Goal: Navigation & Orientation: Find specific page/section

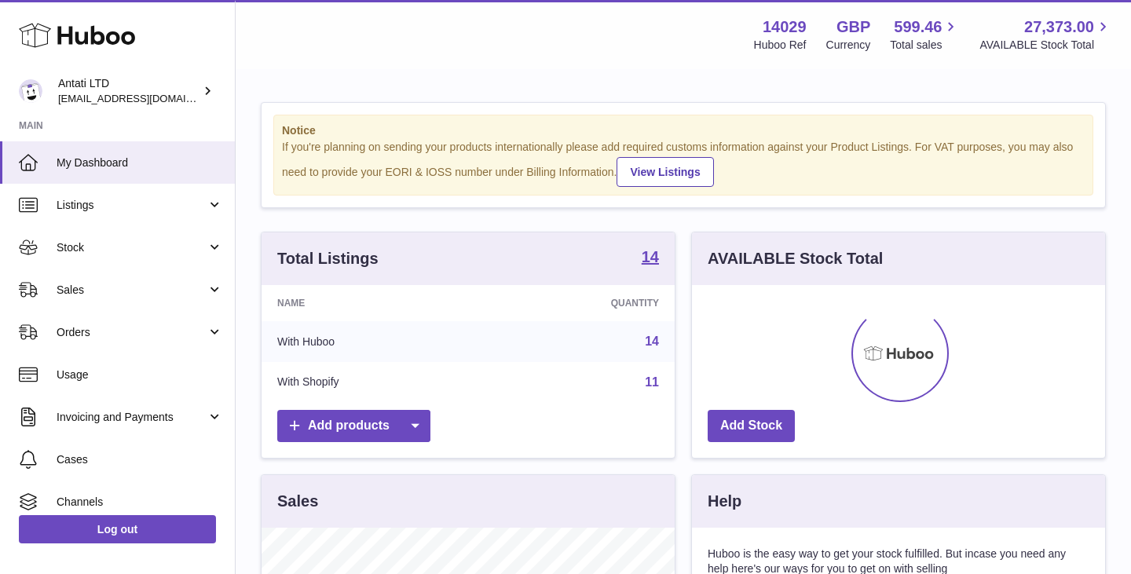
scroll to position [245, 413]
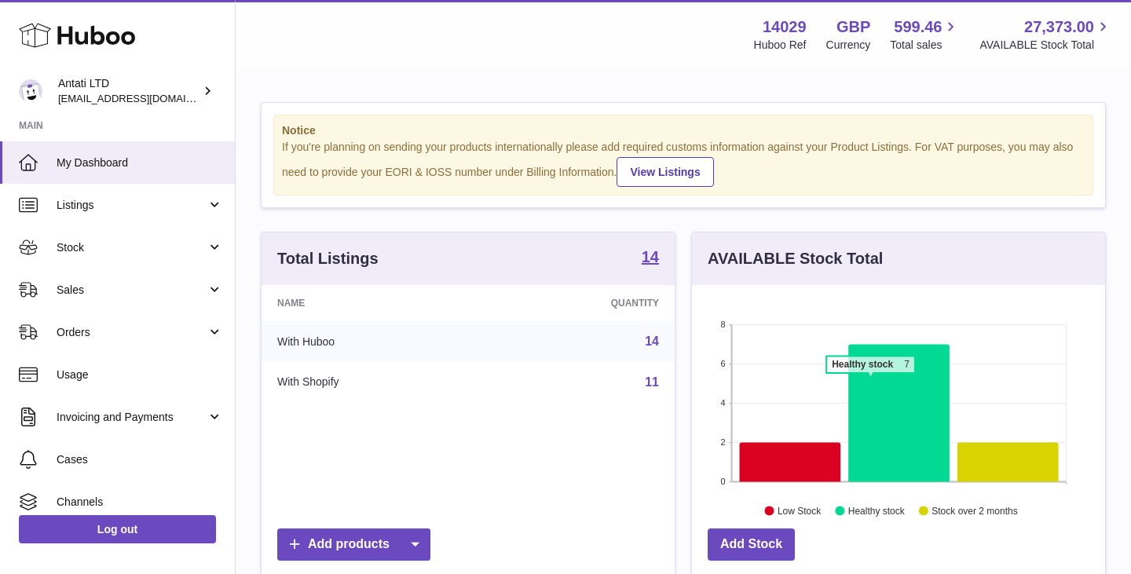
click at [872, 383] on icon at bounding box center [899, 412] width 101 height 137
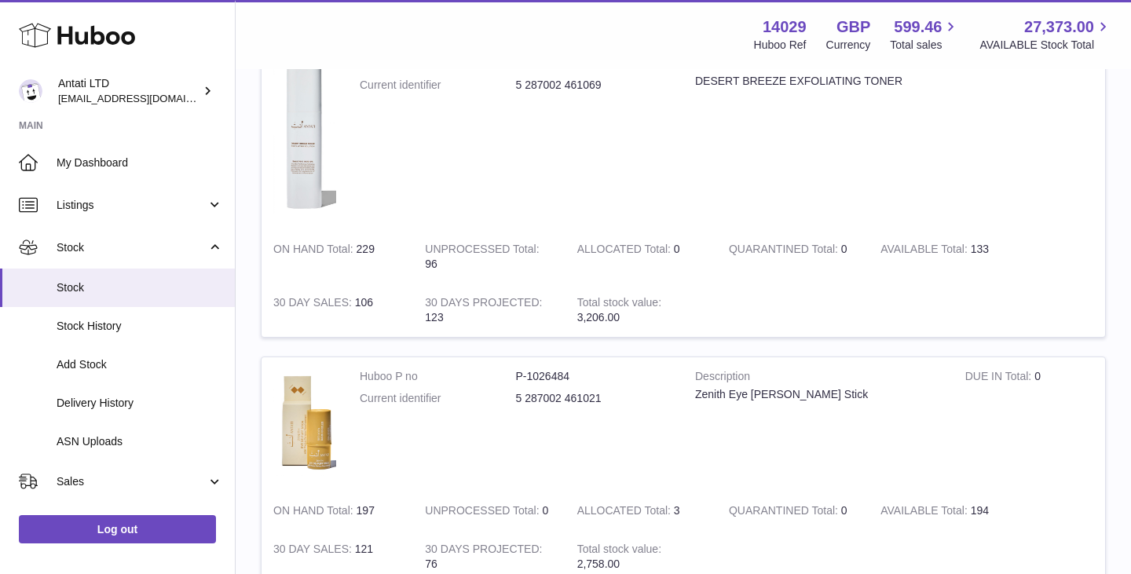
scroll to position [153, 0]
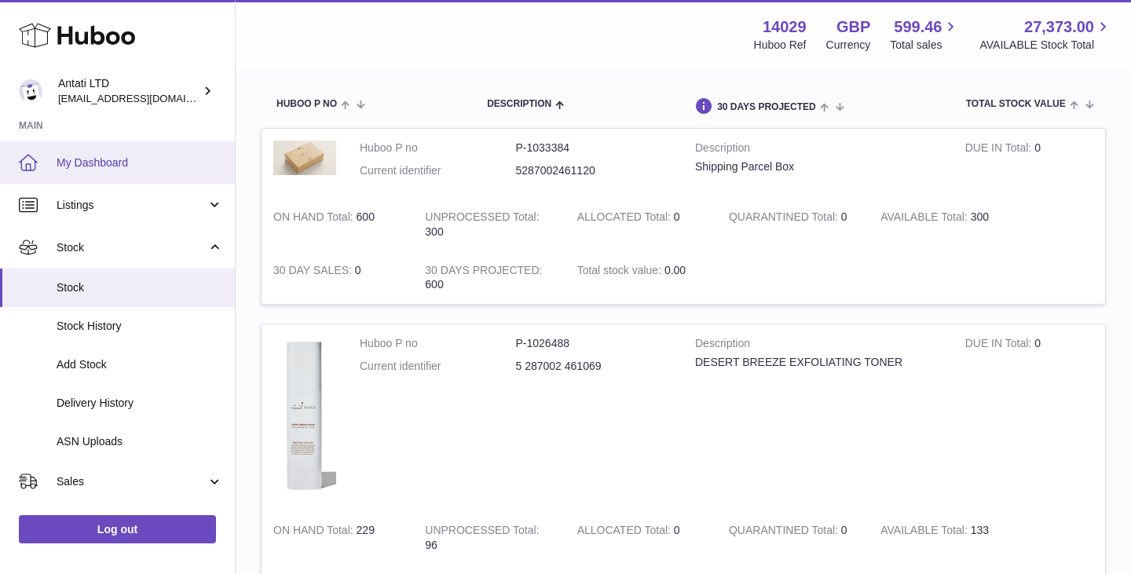
click at [125, 152] on link "My Dashboard" at bounding box center [117, 162] width 235 height 42
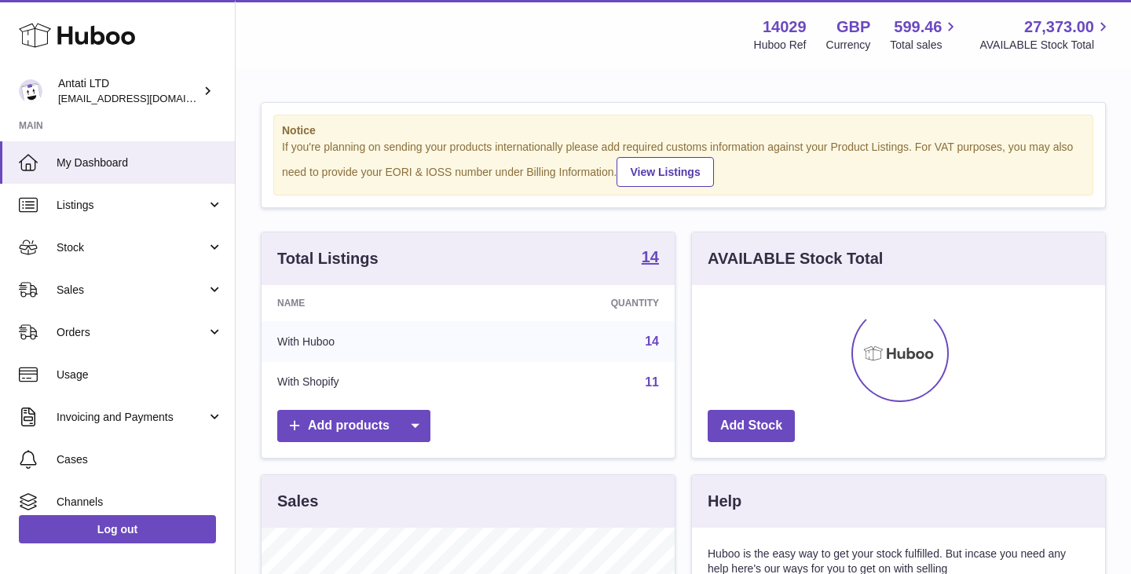
scroll to position [245, 413]
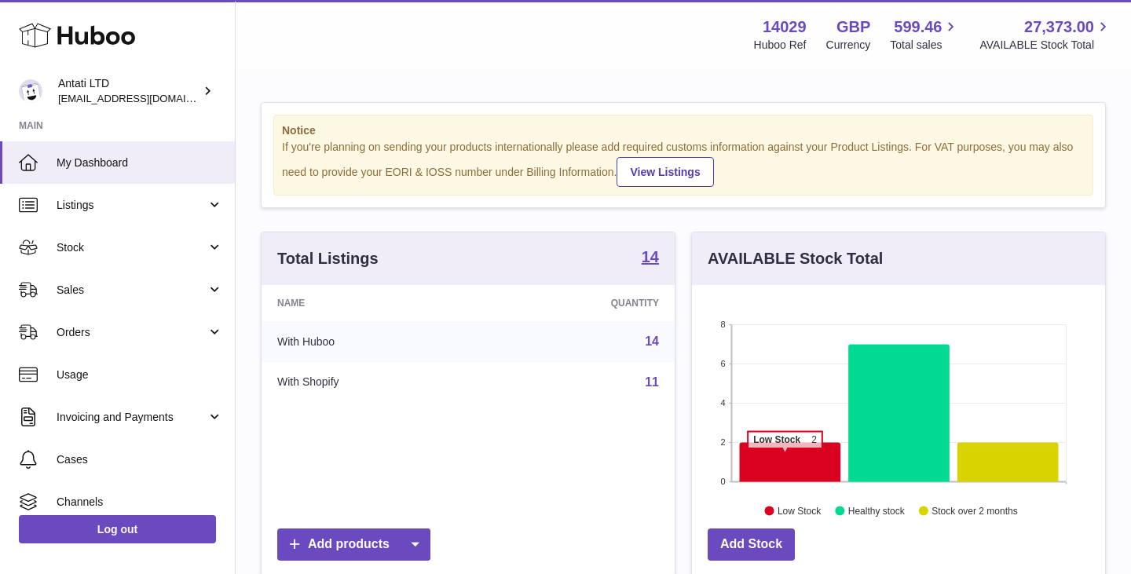
click at [785, 456] on icon at bounding box center [790, 461] width 101 height 39
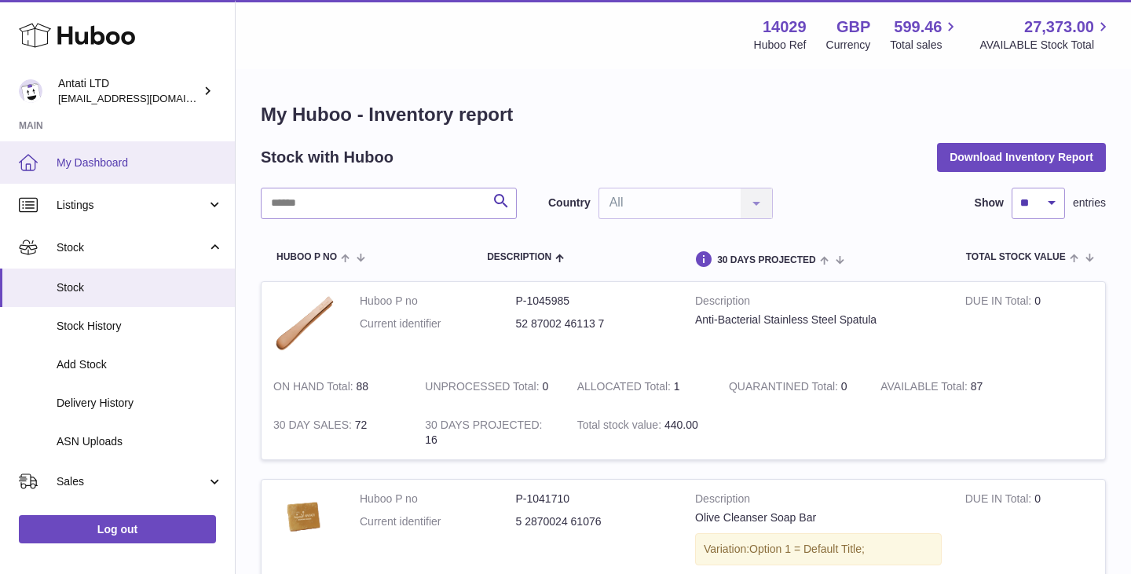
click at [107, 159] on span "My Dashboard" at bounding box center [140, 163] width 167 height 15
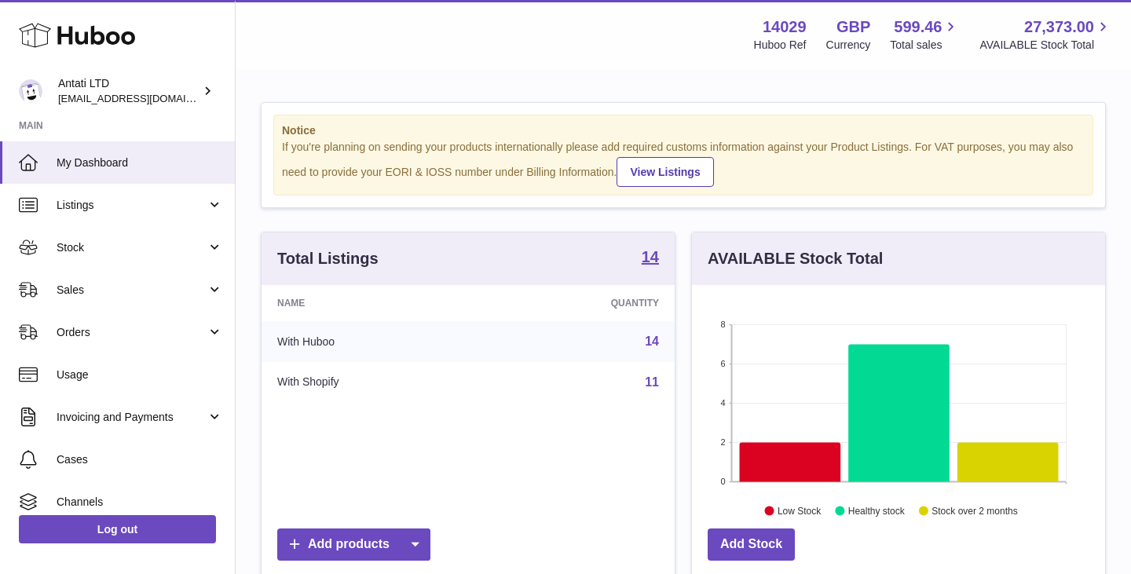
scroll to position [245, 413]
click at [935, 441] on icon at bounding box center [899, 412] width 101 height 137
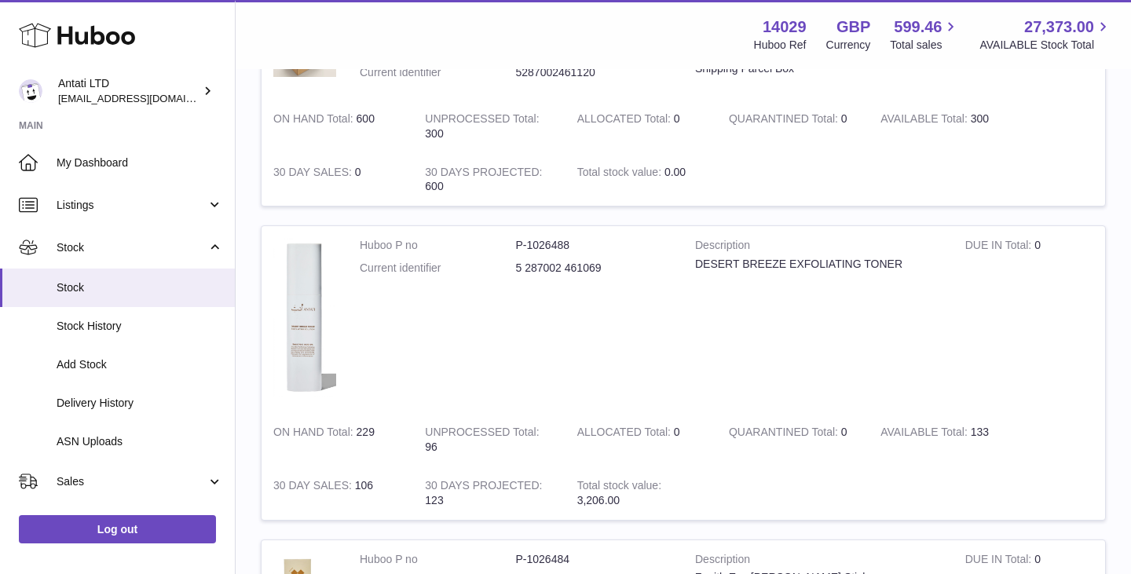
scroll to position [302, 0]
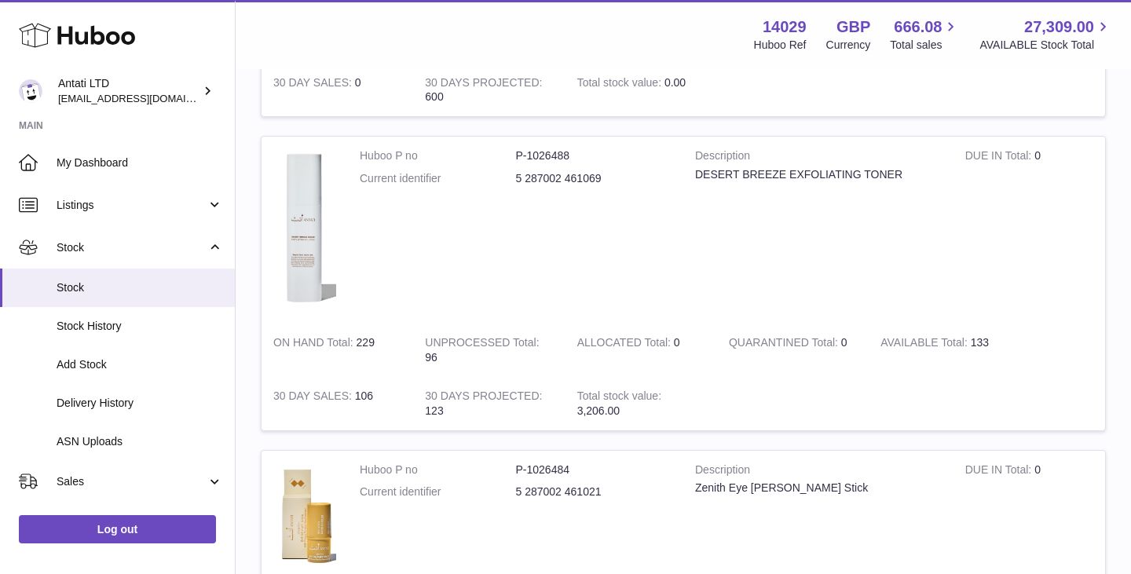
scroll to position [346, 0]
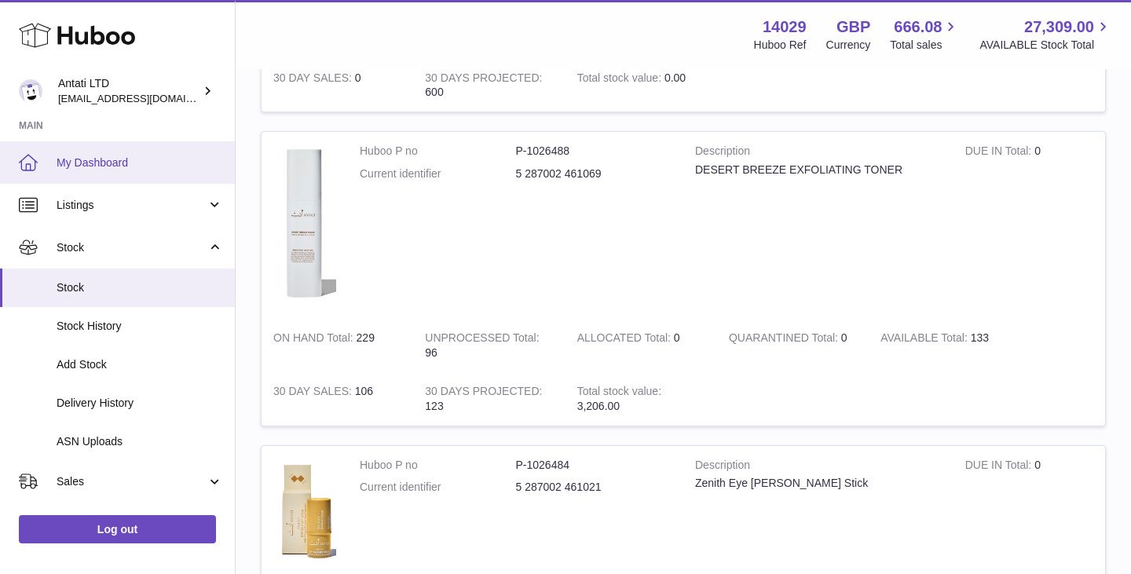
click at [57, 162] on span "My Dashboard" at bounding box center [140, 163] width 167 height 15
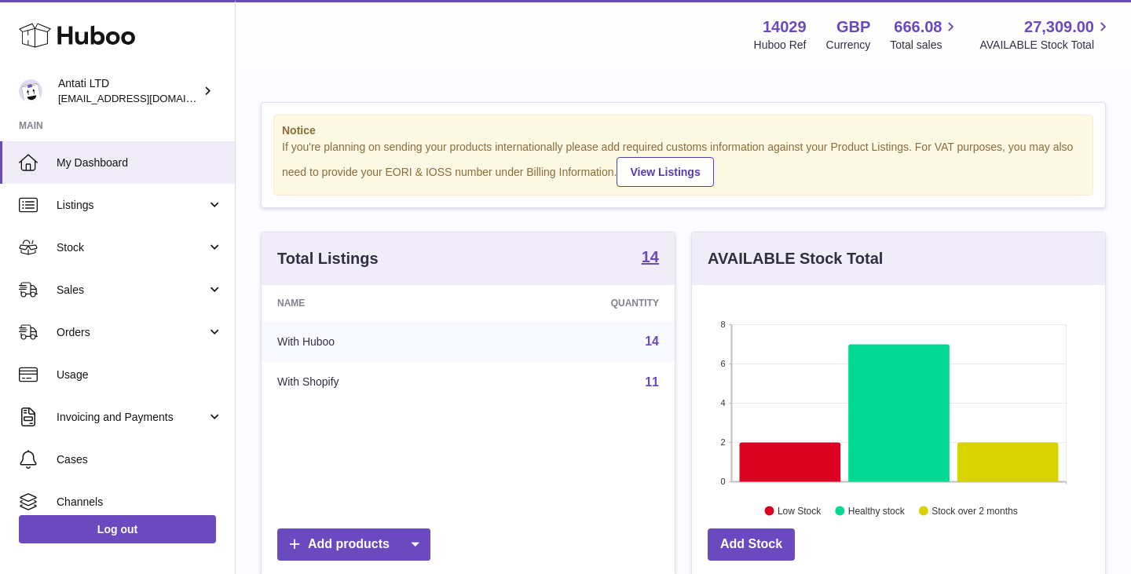
scroll to position [245, 413]
click at [1007, 467] on icon at bounding box center [1008, 461] width 101 height 39
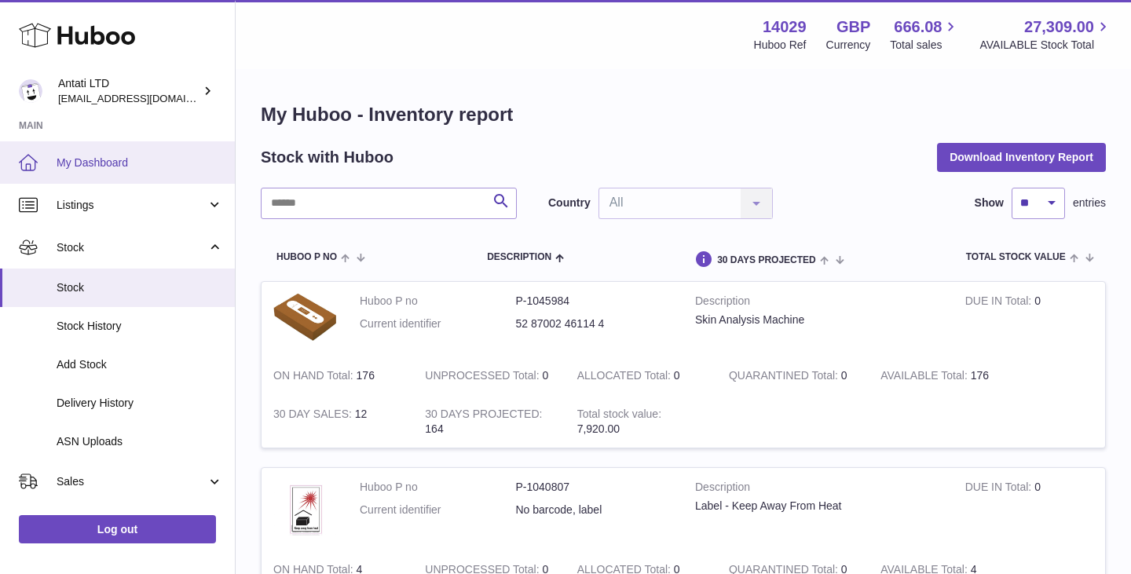
click at [112, 166] on span "My Dashboard" at bounding box center [140, 163] width 167 height 15
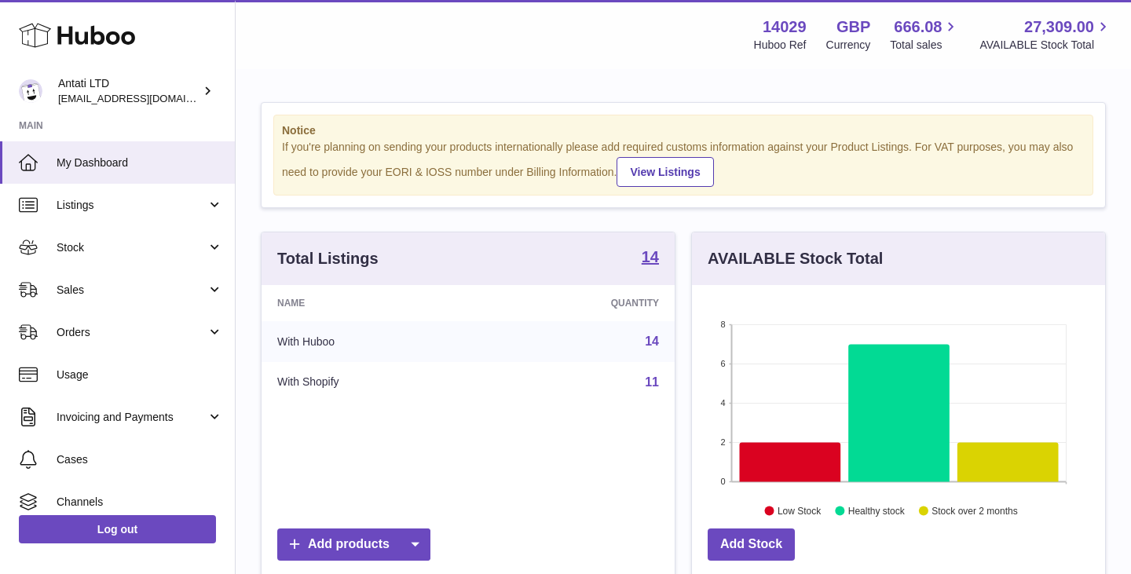
scroll to position [245, 413]
